Goal: Find specific page/section: Find specific page/section

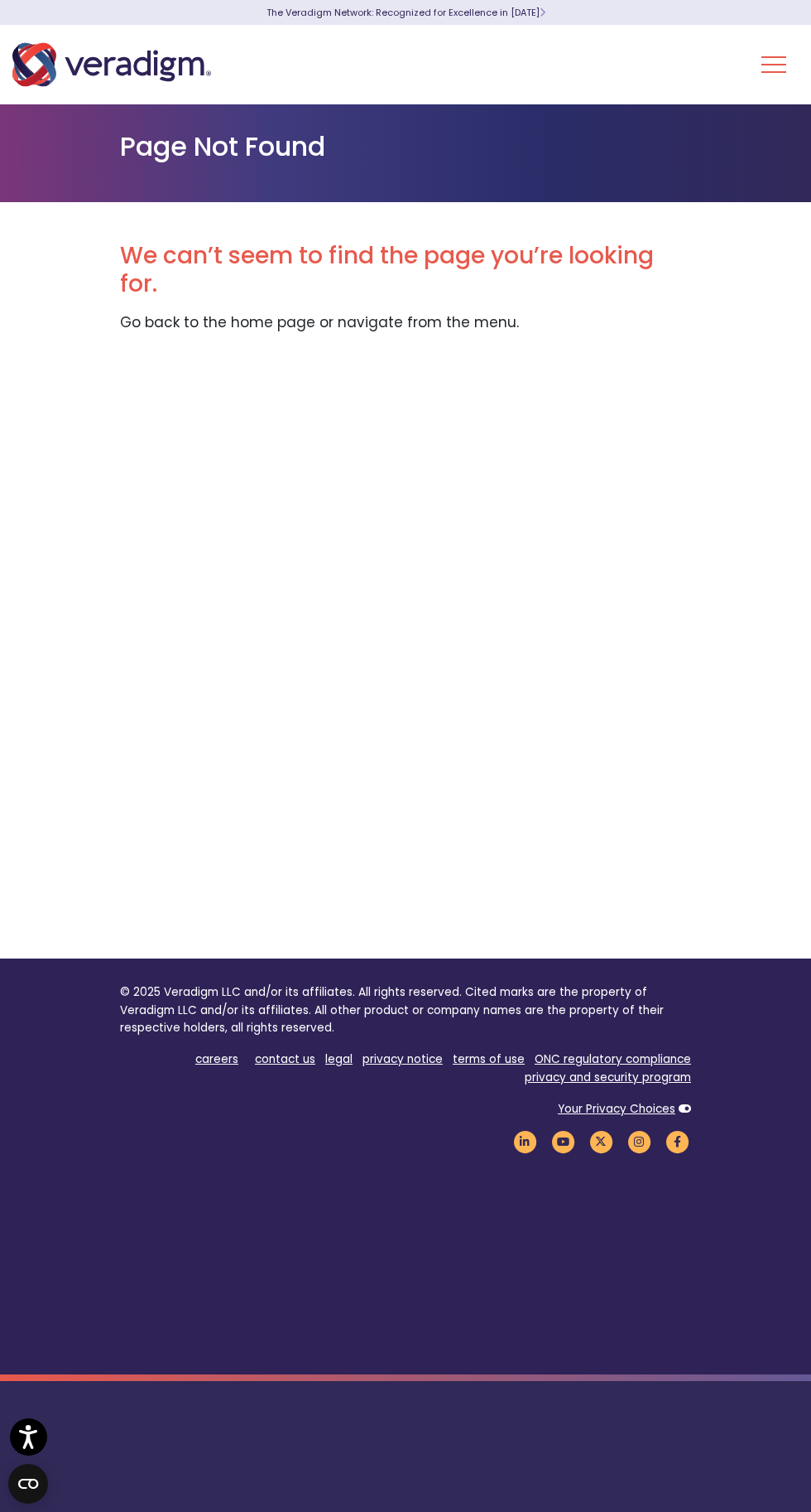
click at [778, 76] on button "Toggle Navigation Menu" at bounding box center [774, 64] width 25 height 43
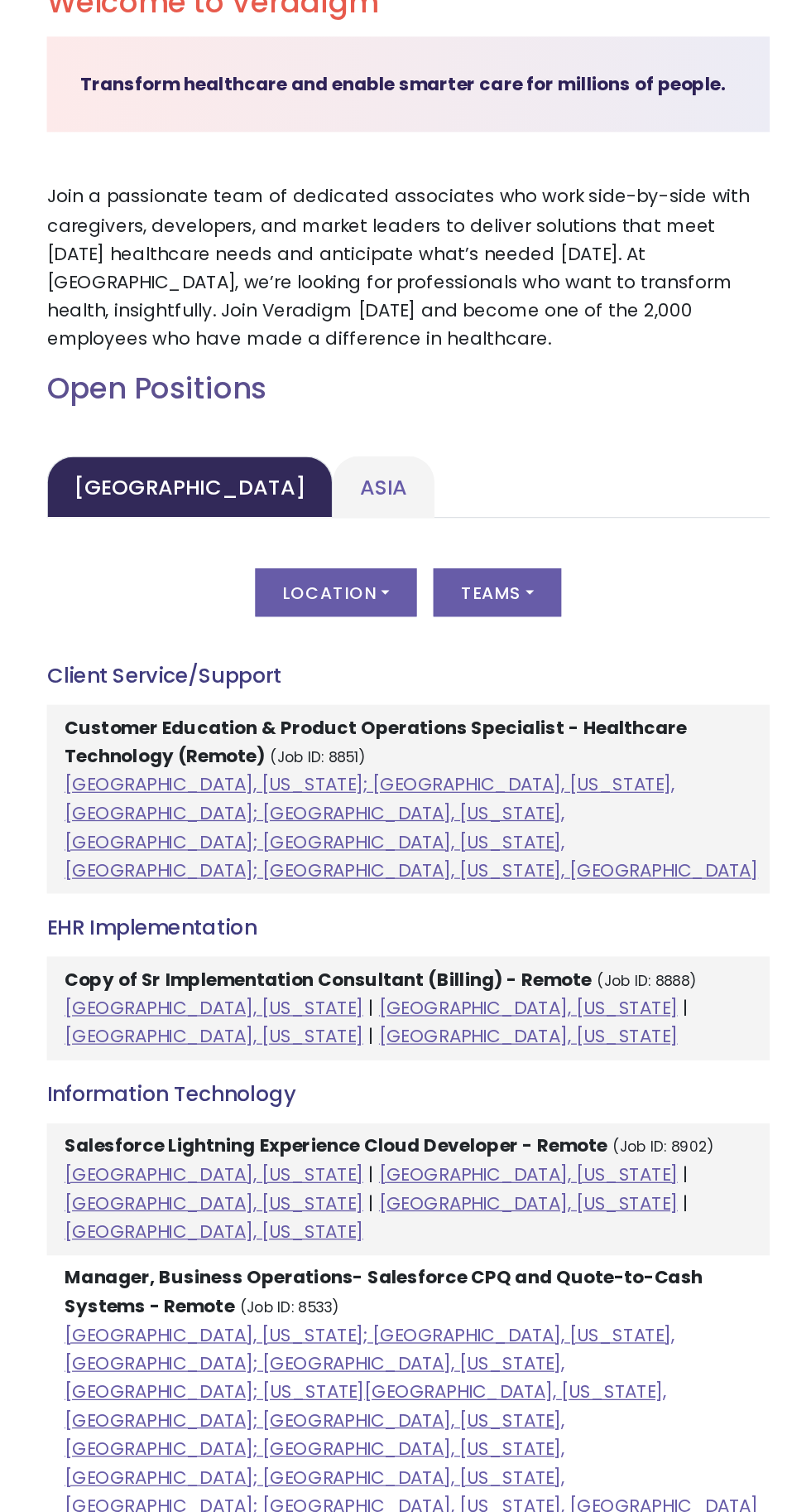
scroll to position [361, 0]
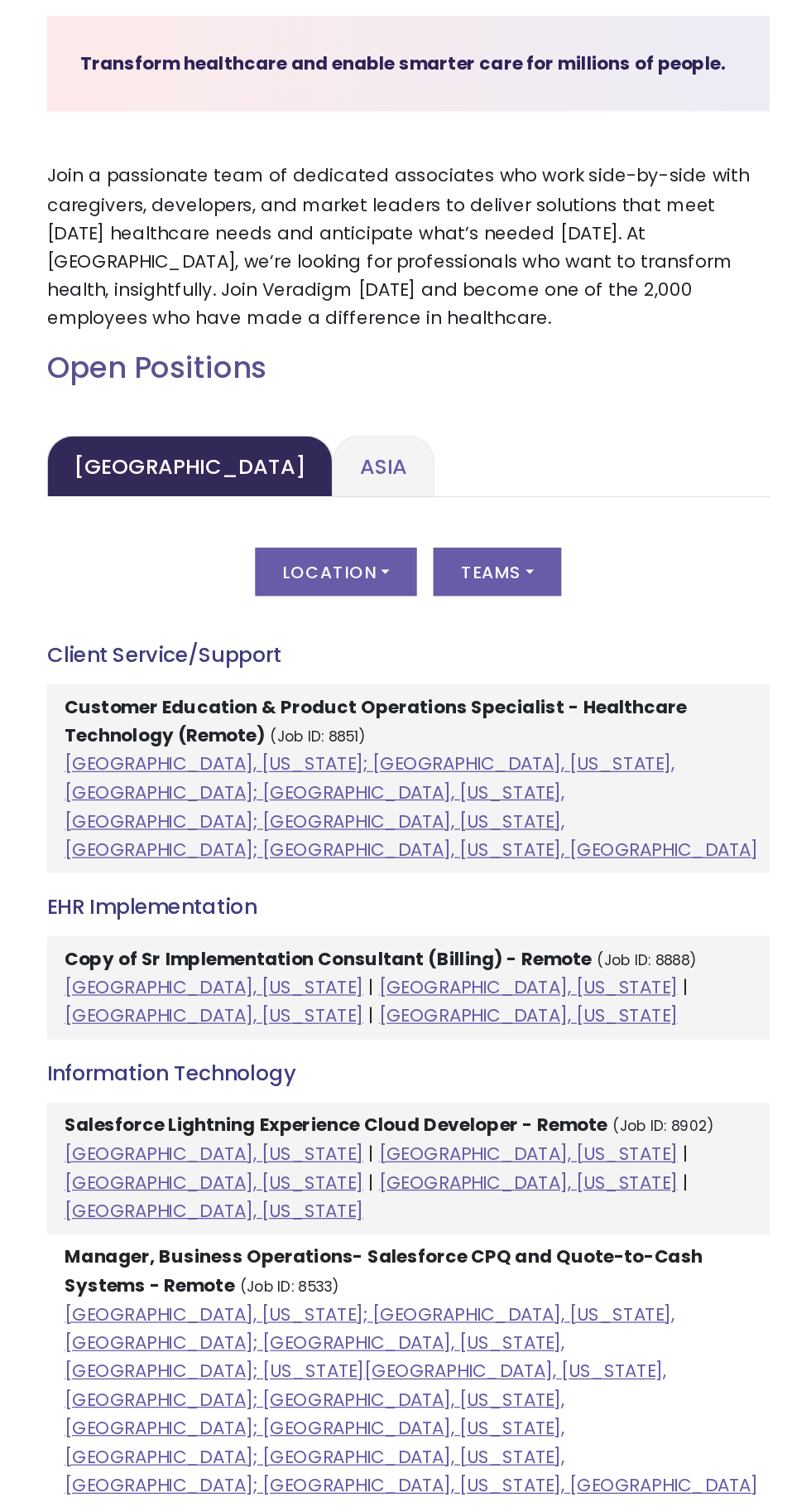
click at [346, 688] on link "Asia" at bounding box center [386, 686] width 80 height 49
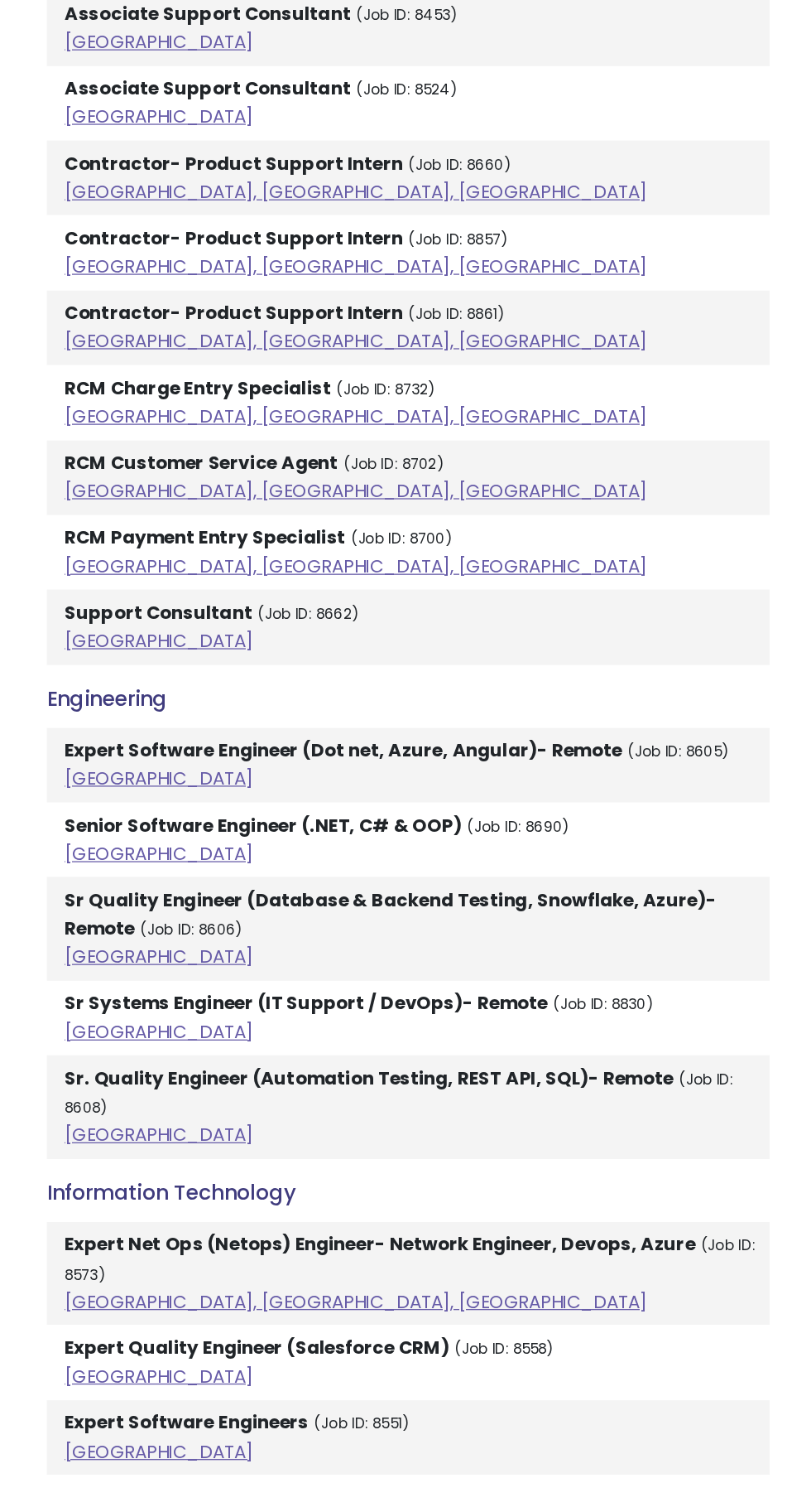
scroll to position [887, 0]
click at [161, 1006] on link "[GEOGRAPHIC_DATA]" at bounding box center [208, 1013] width 149 height 20
